Goal: Complete application form: Complete application form

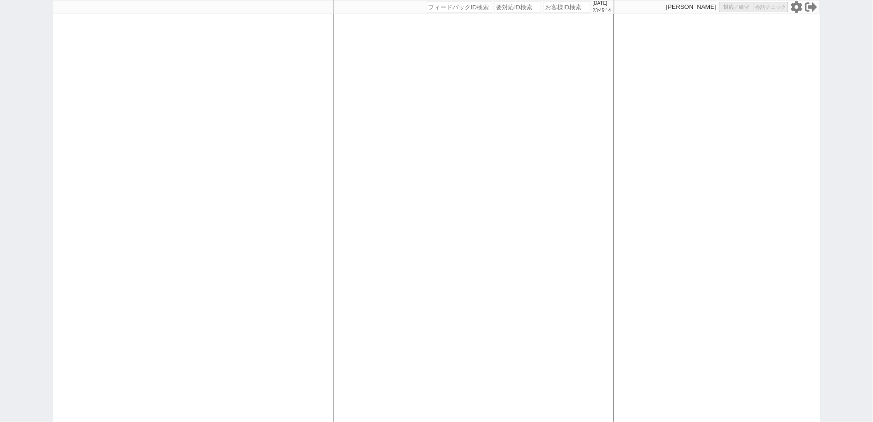
select select "100"
select select "3"
select select
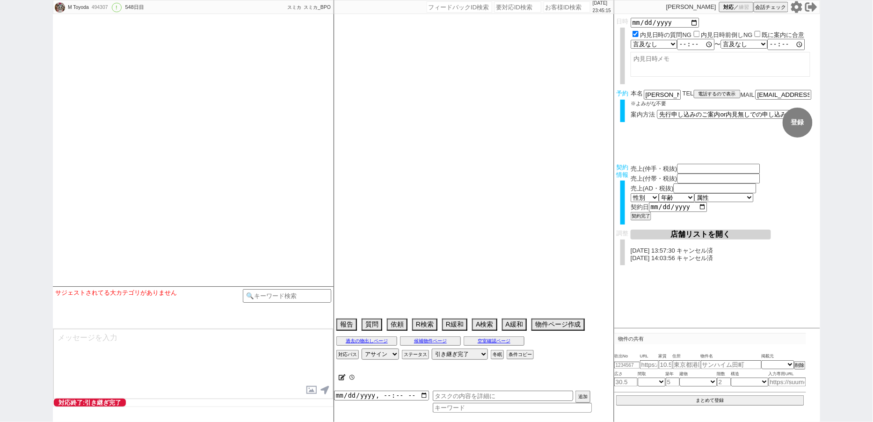
click at [792, 7] on icon at bounding box center [796, 7] width 12 height 12
select select "2024"
select select "3"
select select "37"
select select "7"
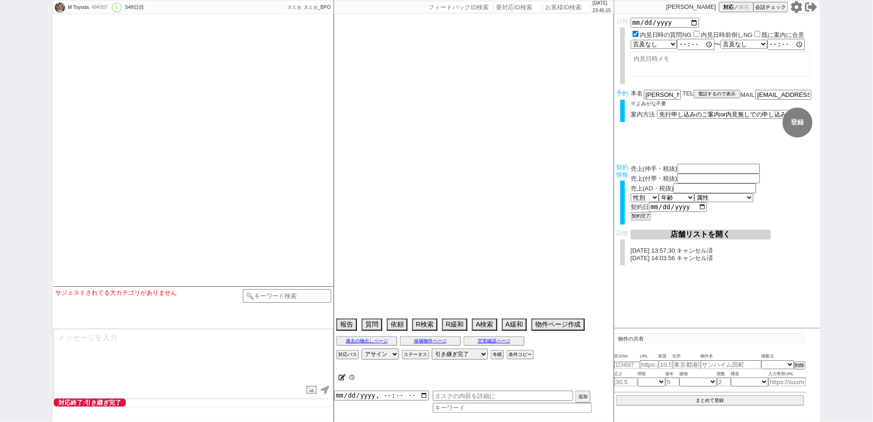
select select "14"
select select "485"
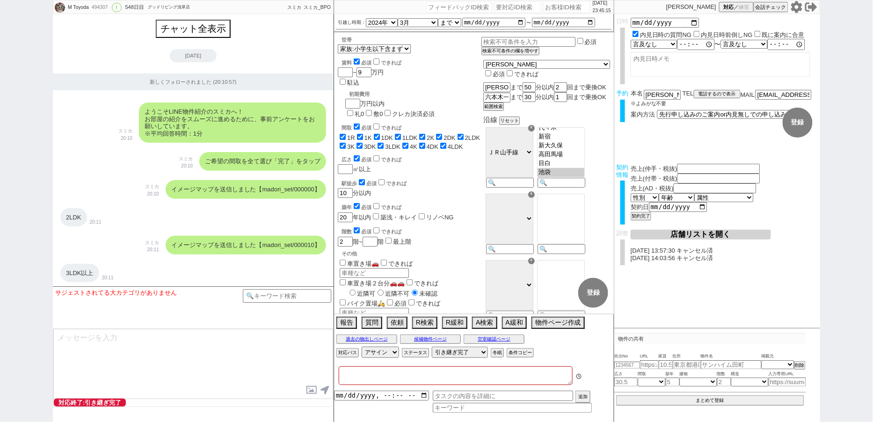
type textarea "福井対応　リビング15畳 @@先行/内見なし申し込みの場合はクライアントがお客様と事前打ち合わせするので、日程が取れたら打ち合わせの日付で内見日を入れ直し、実…"
